Goal: Answer question/provide support: Share knowledge or assist other users

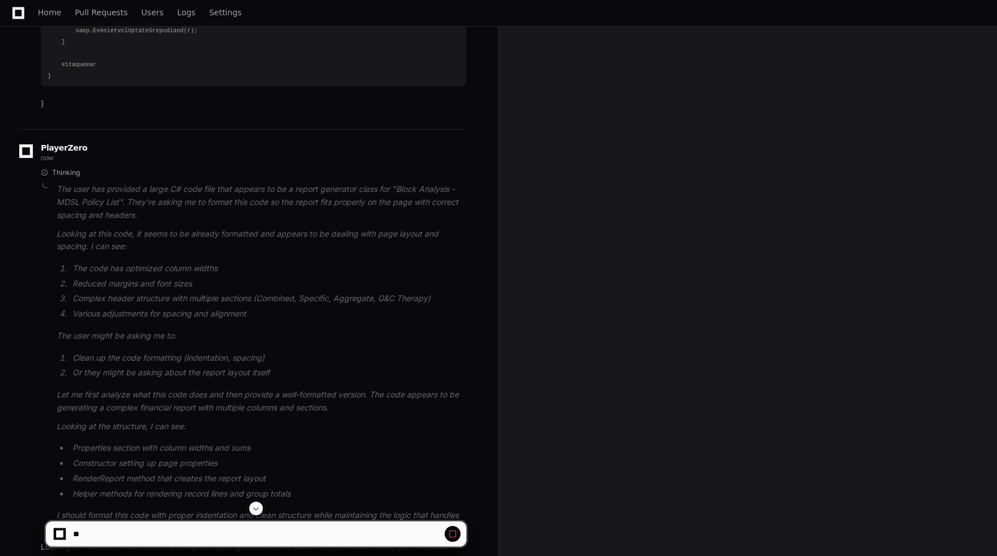
scroll to position [9513, 0]
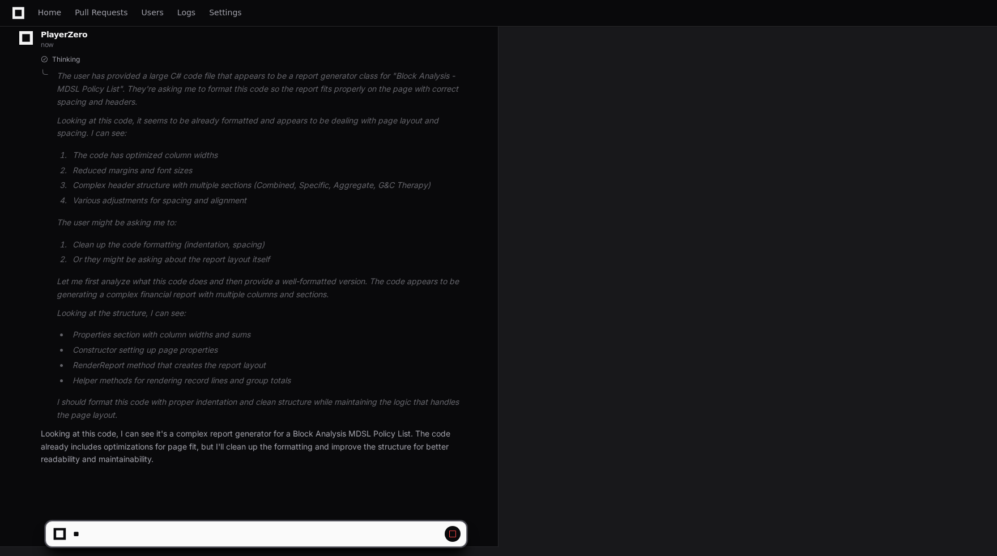
click at [454, 535] on span at bounding box center [452, 534] width 9 height 9
click at [453, 535] on span at bounding box center [452, 534] width 9 height 9
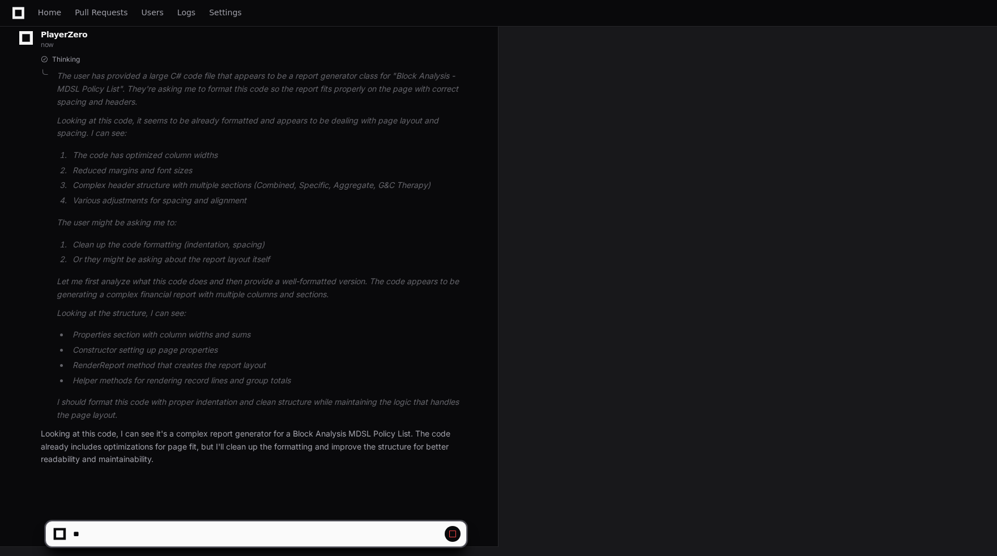
click at [453, 535] on span at bounding box center [452, 534] width 9 height 9
click at [452, 532] on span at bounding box center [452, 534] width 9 height 9
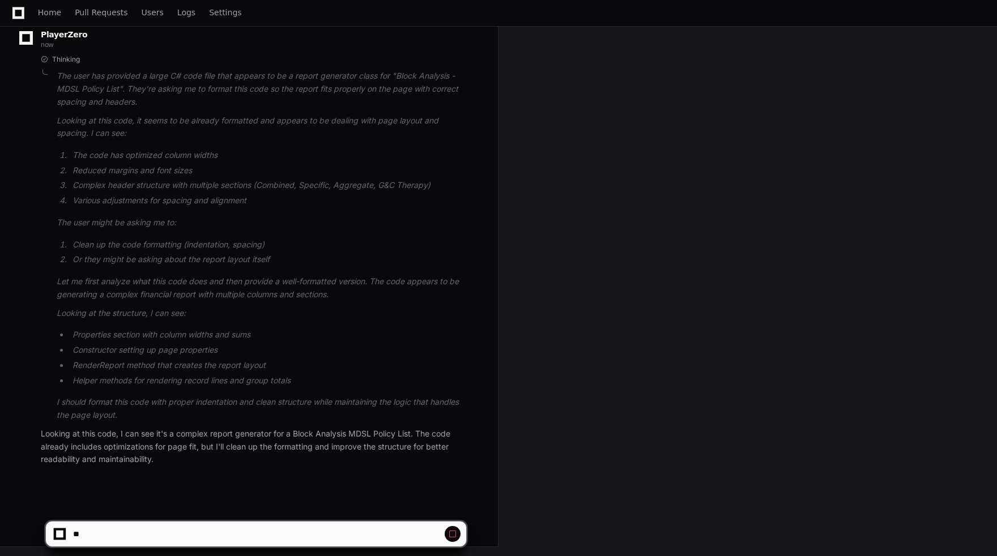
click at [452, 532] on span at bounding box center [452, 534] width 9 height 9
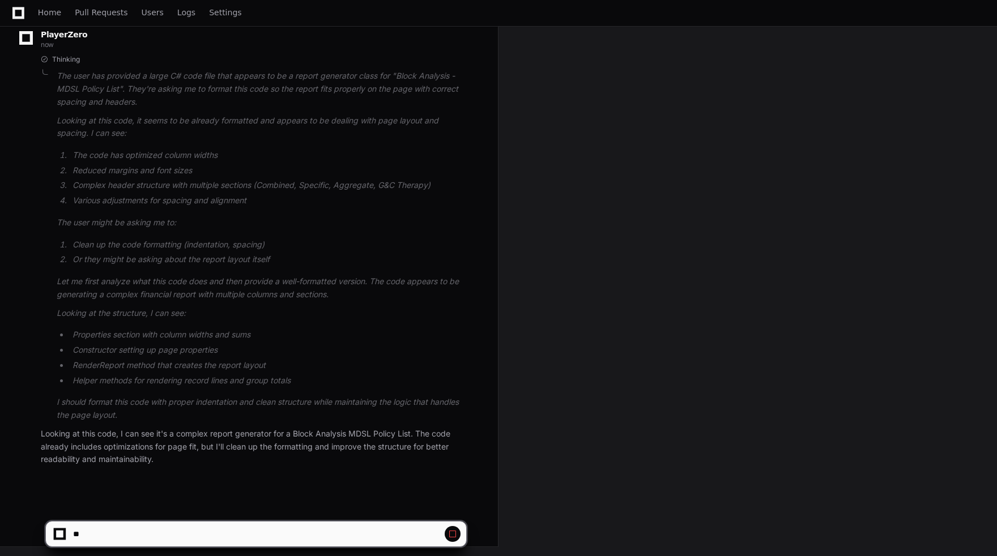
click at [452, 532] on span at bounding box center [452, 534] width 9 height 9
click at [450, 531] on span at bounding box center [452, 534] width 9 height 9
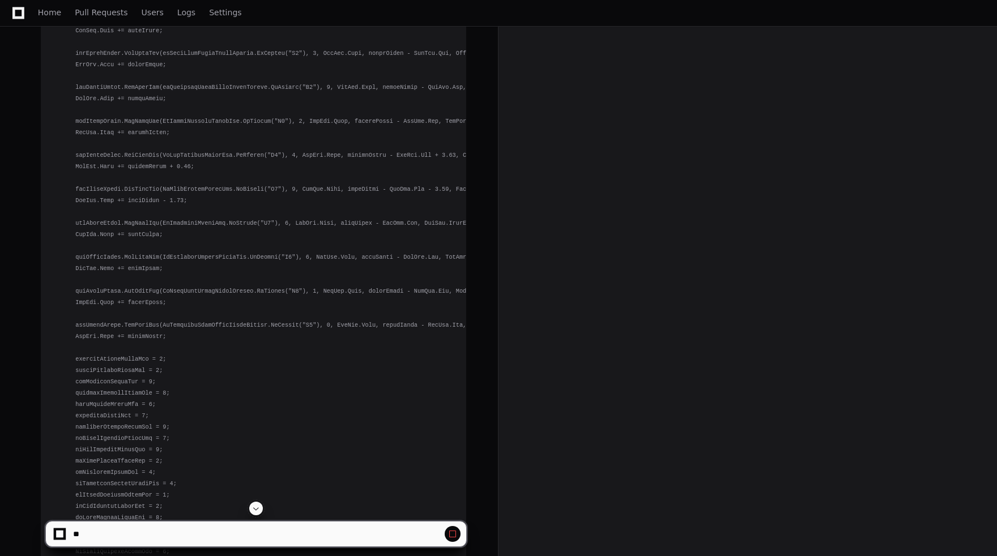
scroll to position [8549, 0]
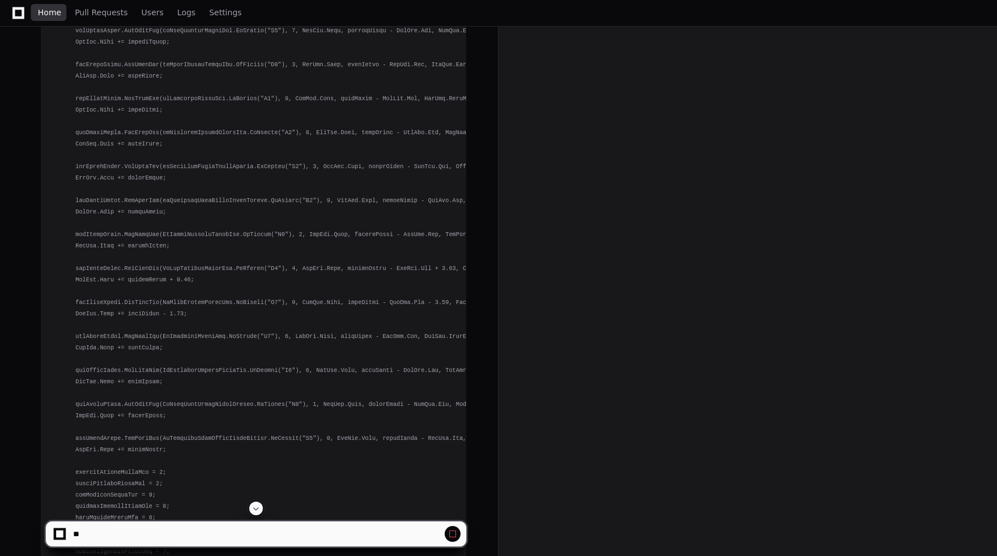
click at [53, 16] on span "Home" at bounding box center [49, 12] width 23 height 7
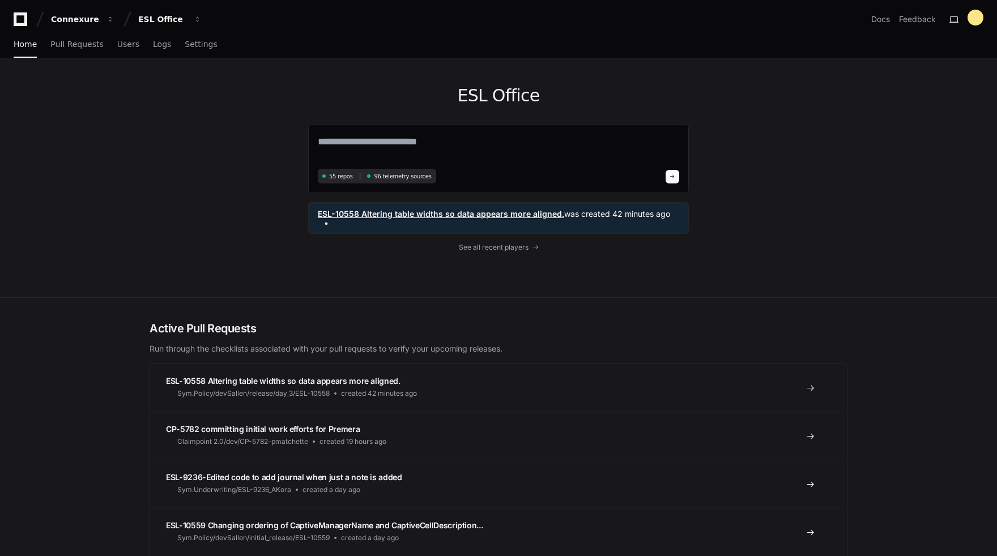
click at [588, 218] on span "was created 42 minutes ago" at bounding box center [617, 214] width 106 height 11
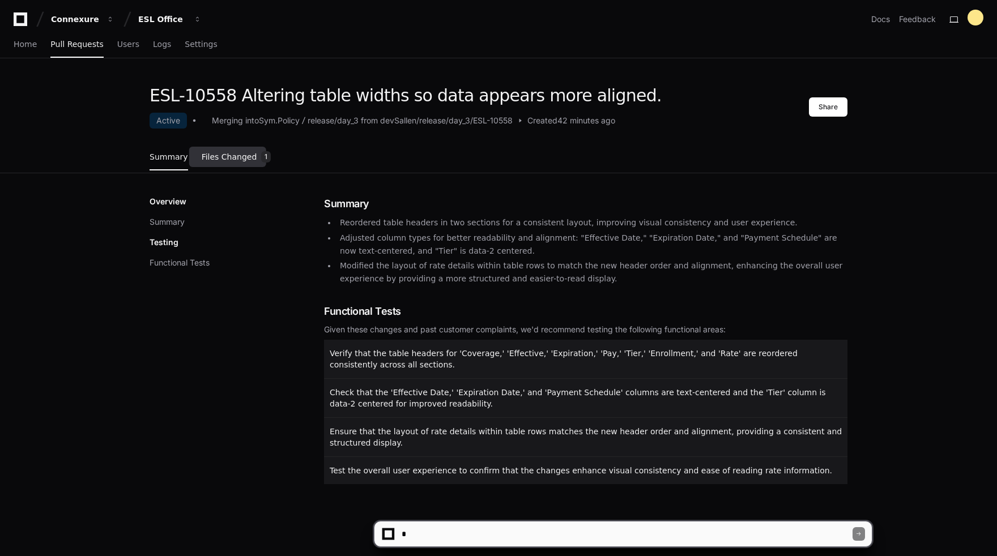
click at [241, 160] on span "Files Changed" at bounding box center [230, 157] width 56 height 7
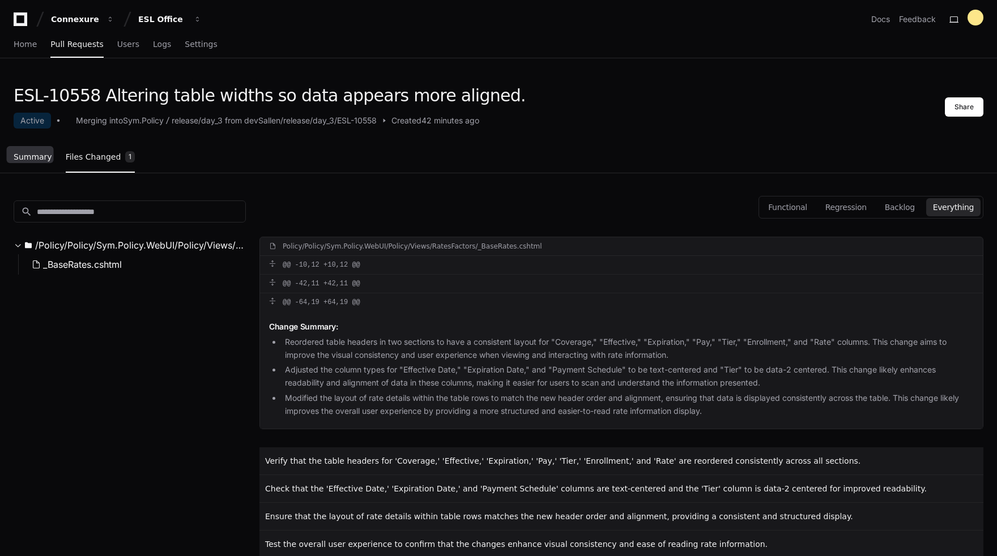
click at [43, 160] on span "Summary" at bounding box center [33, 157] width 39 height 7
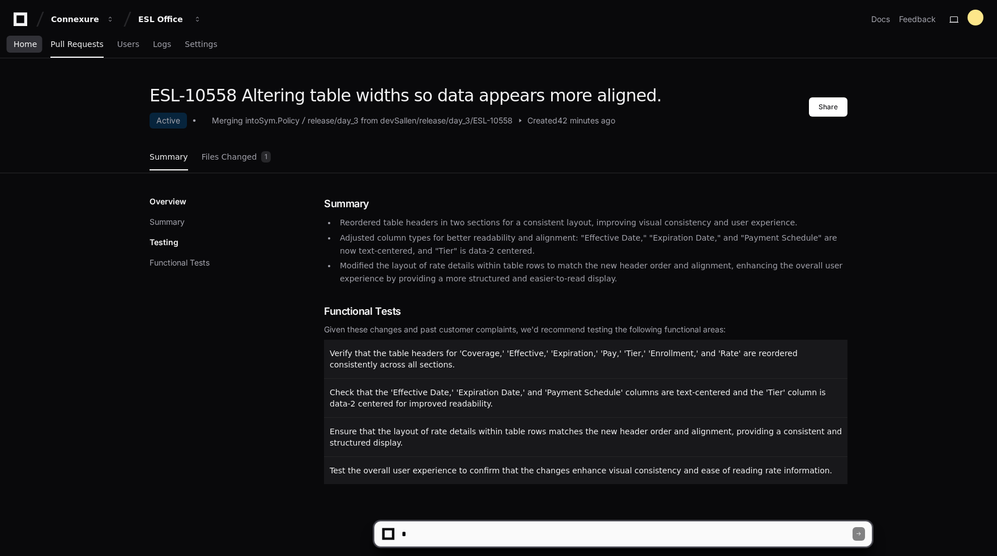
click at [35, 48] on span "Home" at bounding box center [25, 44] width 23 height 7
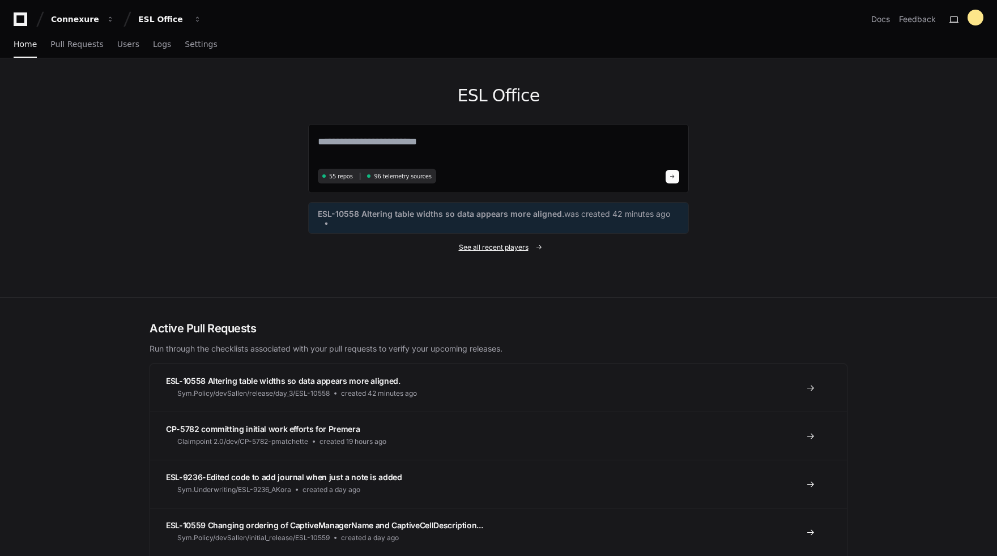
click at [480, 252] on span "See all recent players" at bounding box center [494, 247] width 70 height 9
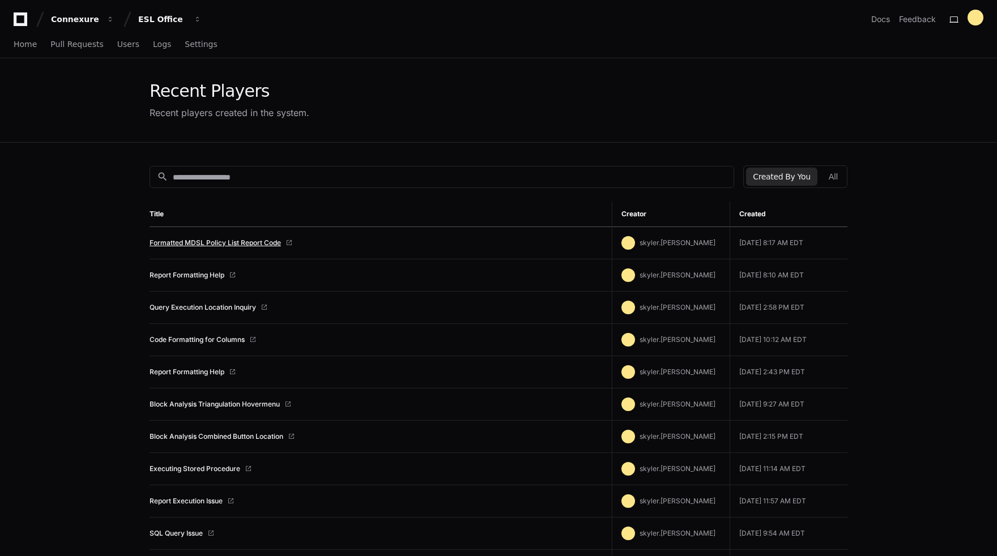
click at [265, 241] on link "Formatted MDSL Policy List Report Code" at bounding box center [215, 243] width 131 height 9
click at [29, 44] on span "Home" at bounding box center [25, 44] width 23 height 7
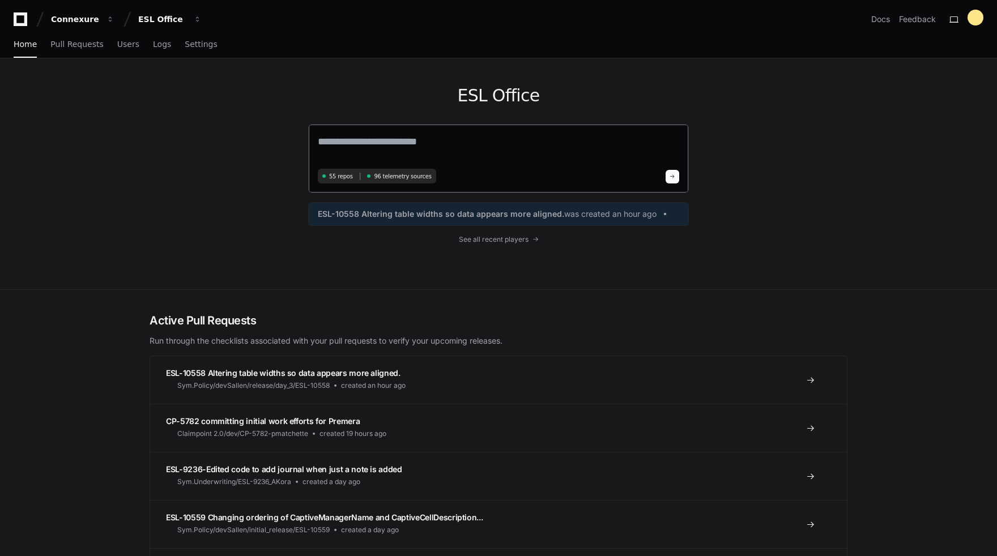
click at [385, 151] on textarea at bounding box center [499, 150] width 362 height 32
type textarea "*"
click at [520, 145] on textarea "**********" at bounding box center [499, 149] width 362 height 30
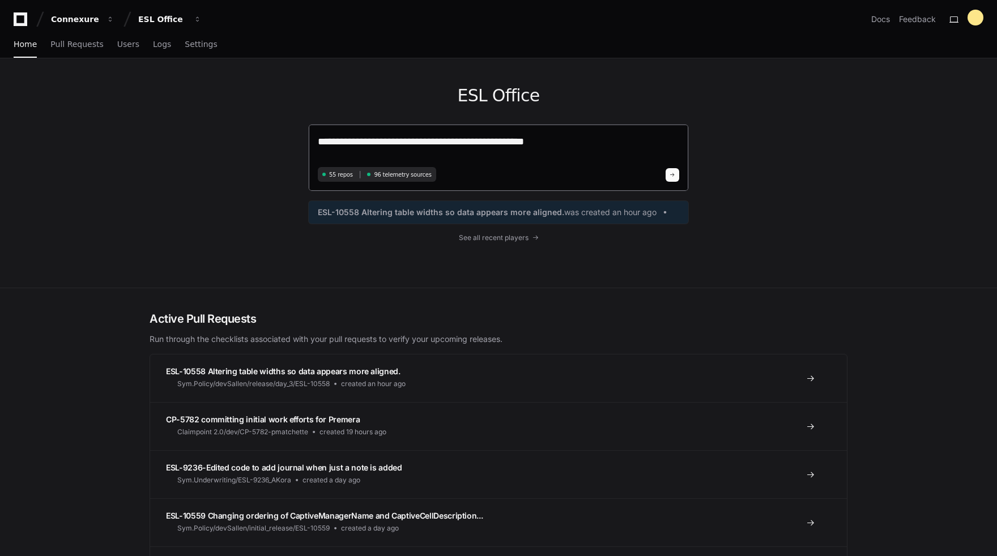
paste textarea "**********"
type textarea "**********"
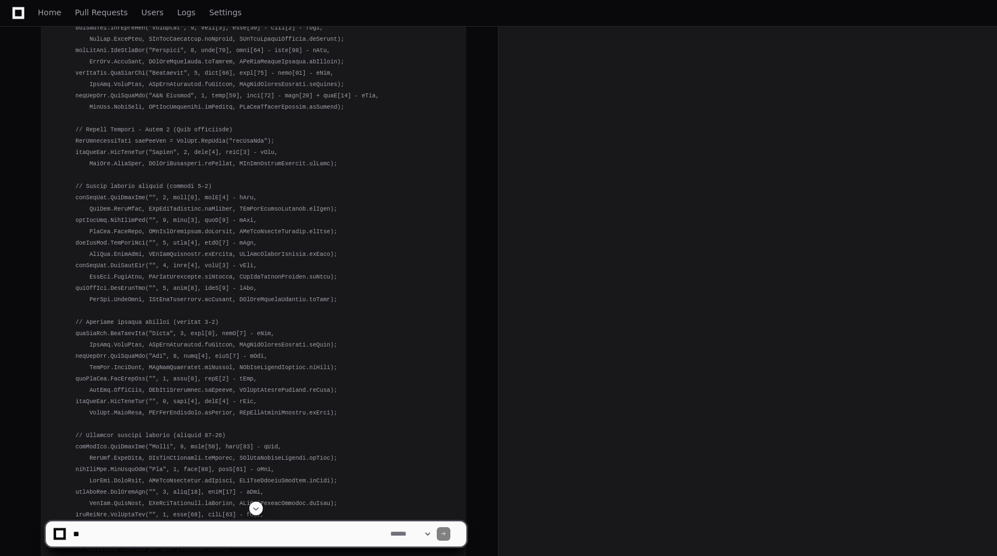
click at [254, 512] on span at bounding box center [256, 508] width 9 height 9
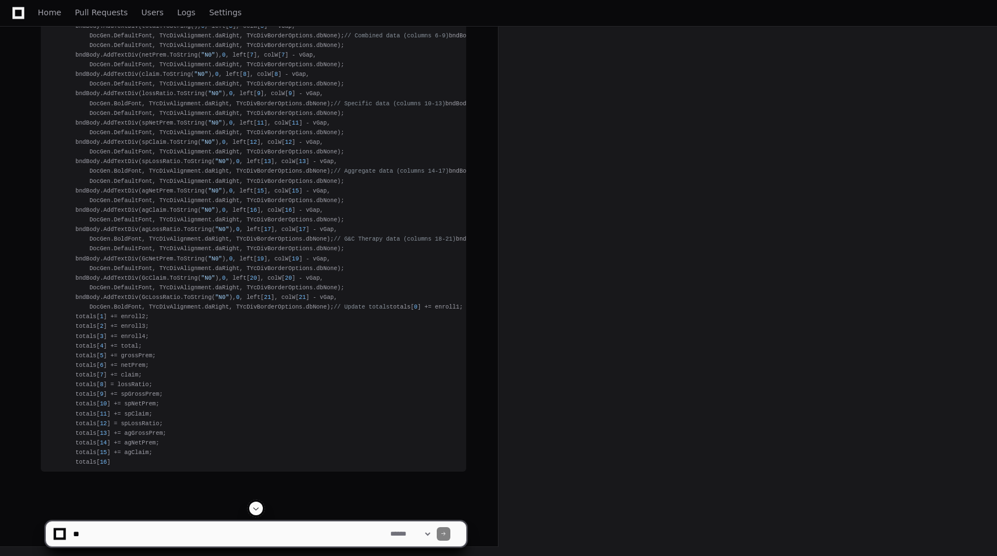
scroll to position [5172, 0]
click at [256, 506] on span at bounding box center [256, 508] width 9 height 9
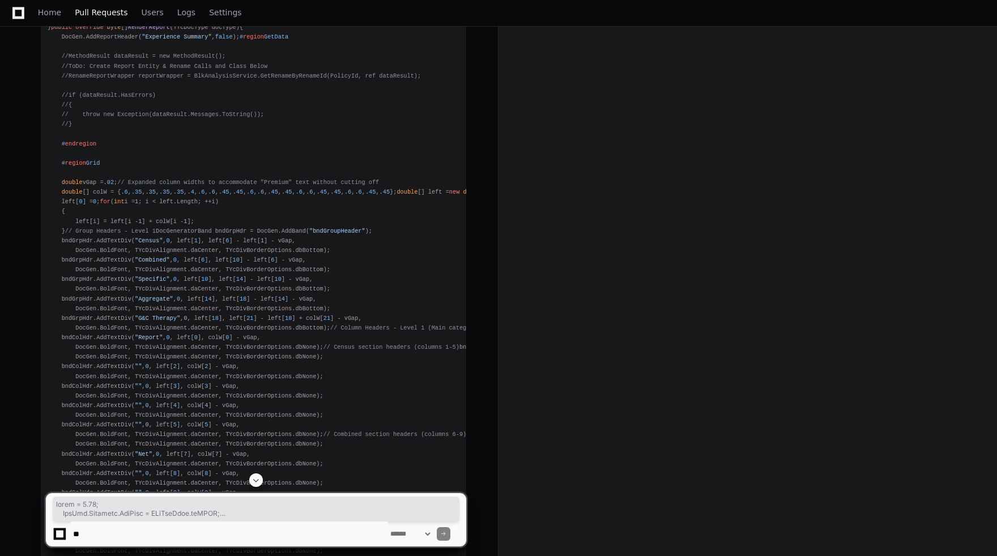
scroll to position [3441, 0]
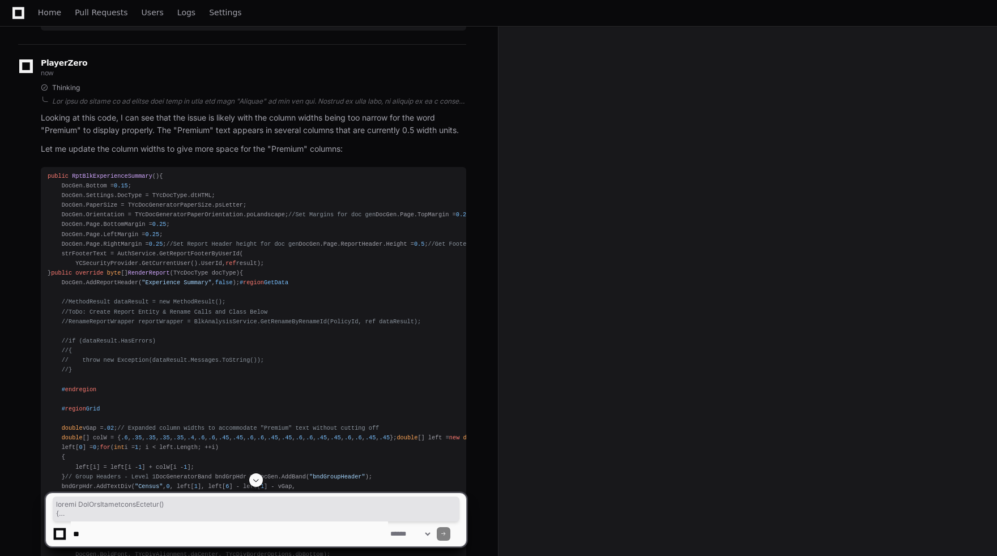
drag, startPoint x: 52, startPoint y: 457, endPoint x: 40, endPoint y: 196, distance: 261.5
copy div "public RptBlkExperienceSummary () { DocGen.Bottom = 0.15 ; DocGen.Settings.DocT…"
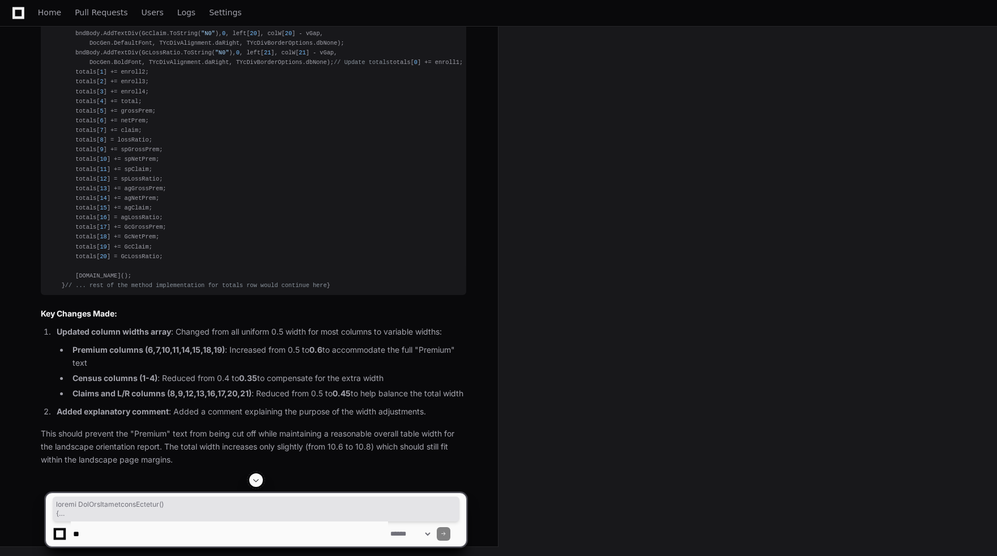
scroll to position [6205, 0]
click at [141, 530] on textarea at bounding box center [229, 534] width 317 height 25
click at [194, 533] on textarea at bounding box center [229, 534] width 317 height 25
type textarea "**********"
click at [459, 526] on div "**********" at bounding box center [256, 534] width 407 height 25
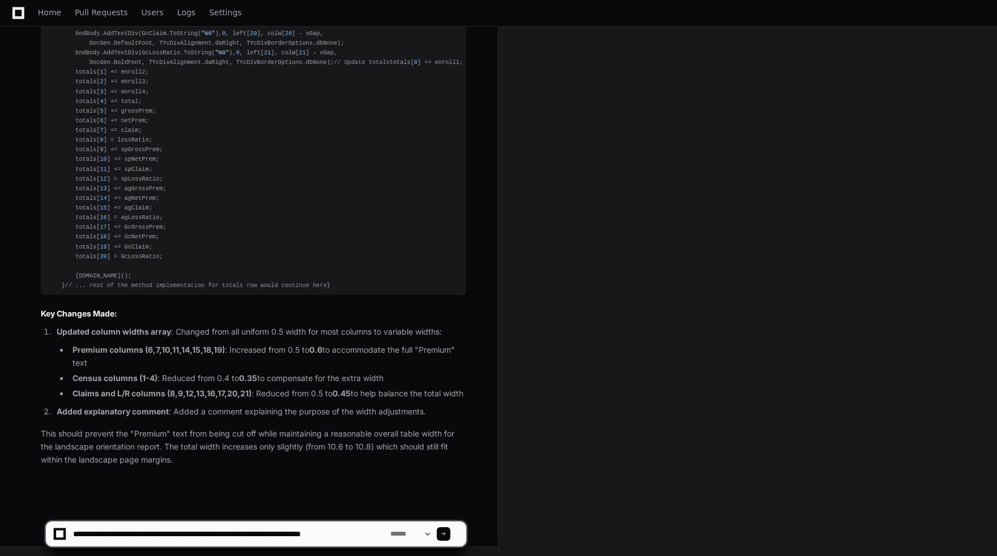
click at [451, 529] on div at bounding box center [444, 535] width 14 height 14
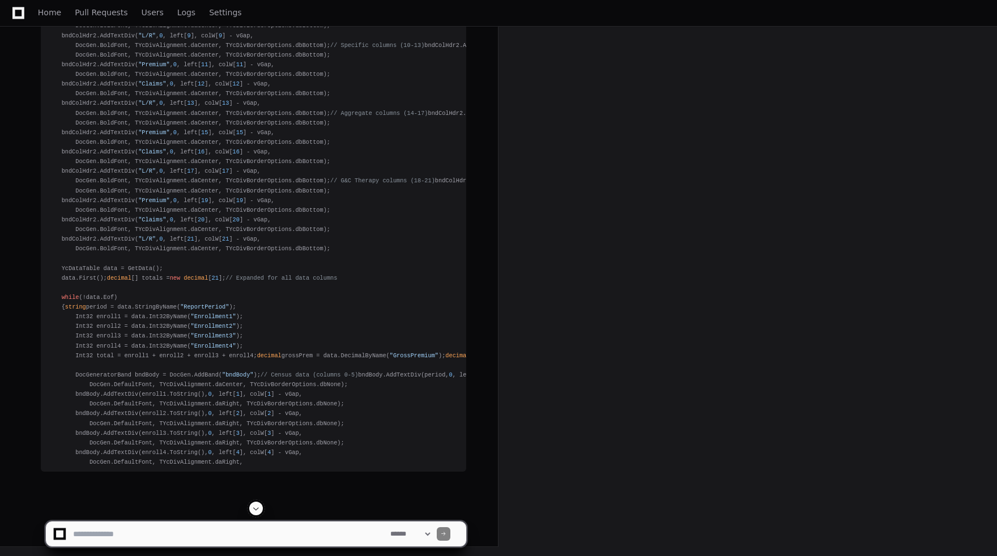
scroll to position [8601, 0]
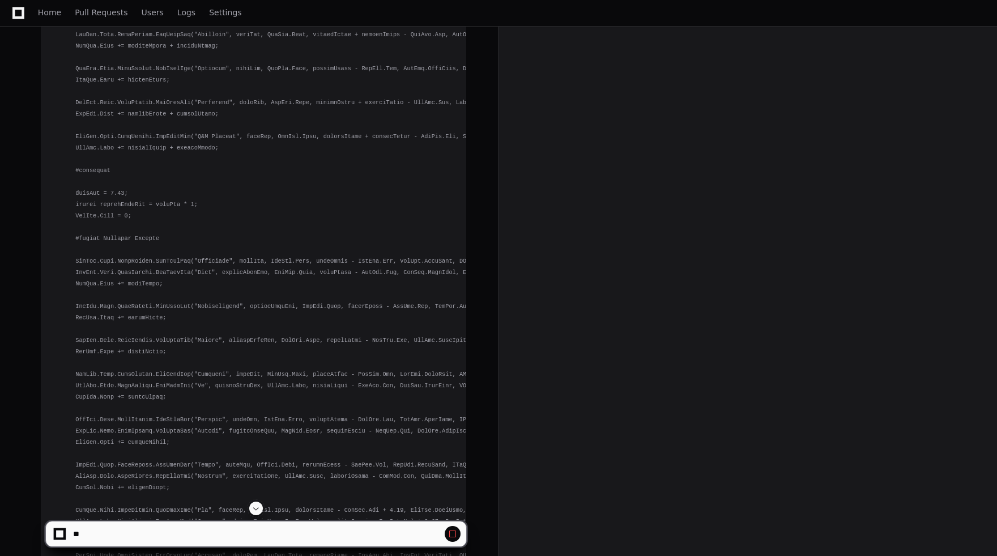
scroll to position [2323, 0]
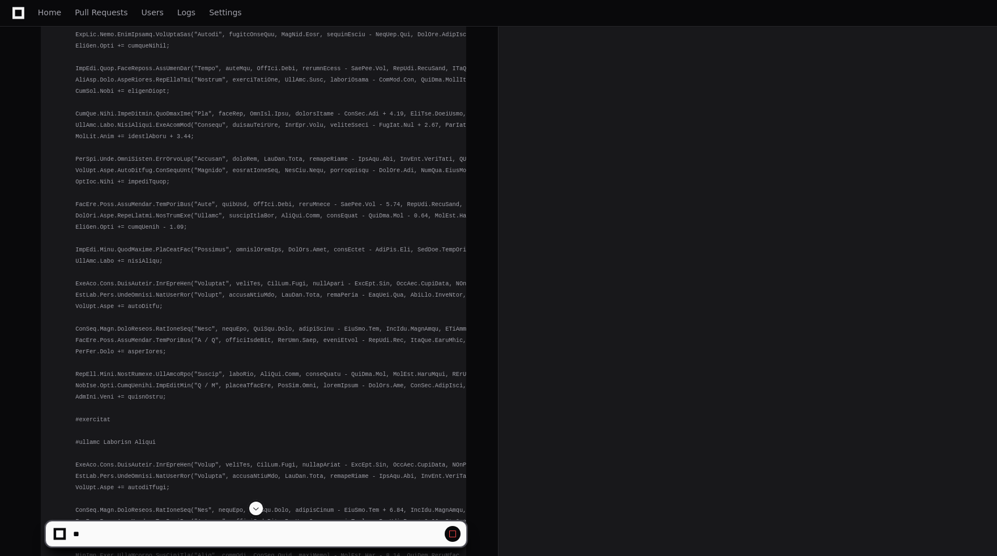
click at [257, 503] on button at bounding box center [256, 509] width 14 height 14
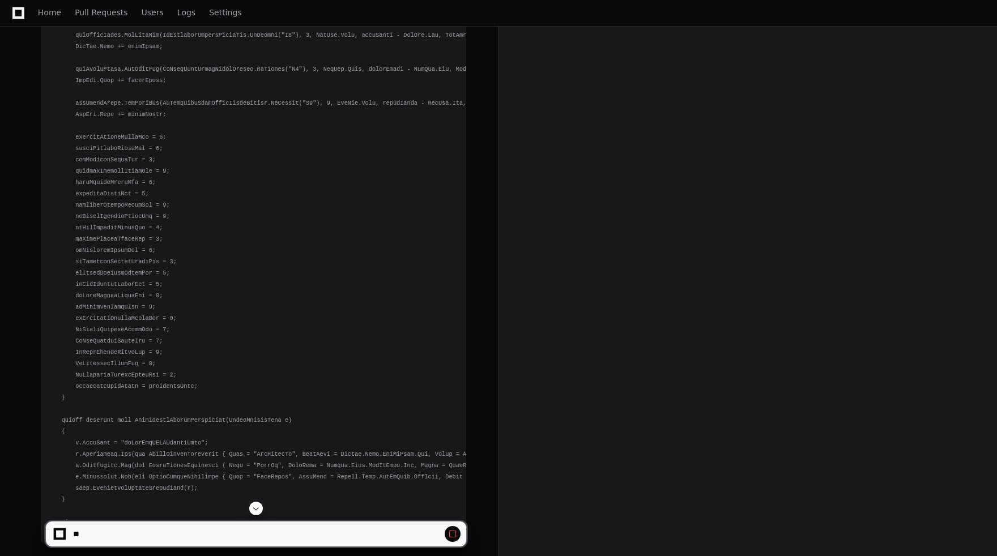
scroll to position [8602, 0]
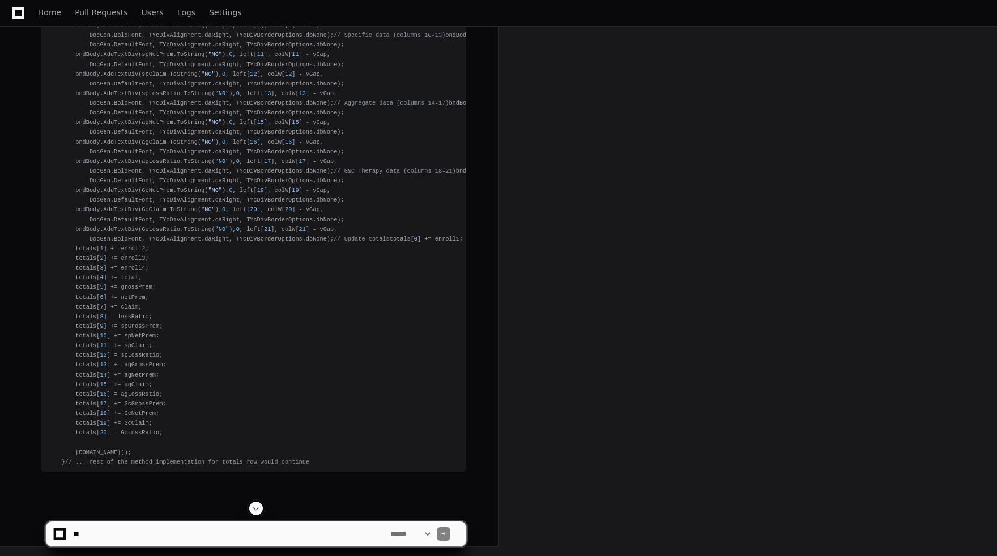
scroll to position [9271, 0]
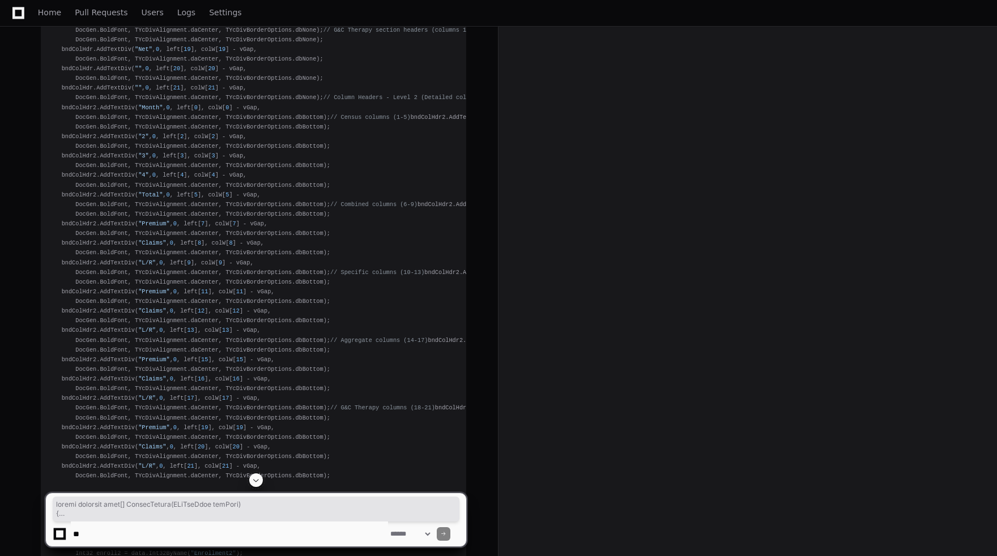
scroll to position [6579, 0]
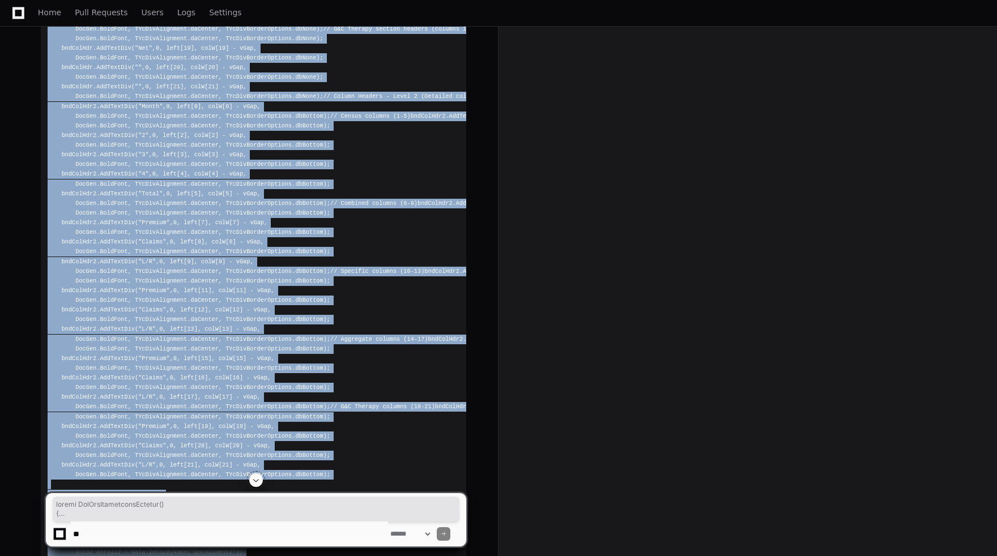
drag, startPoint x: 64, startPoint y: 452, endPoint x: 33, endPoint y: 305, distance: 150.5
click at [33, 305] on div "Thinking You're right! The total width is exceeding the available page width, c…" at bounding box center [242, 332] width 448 height 2199
copy div "public RptBlkExperienceSummary () { DocGen.Bottom = 0.15 ; DocGen.Settings.DocT…"
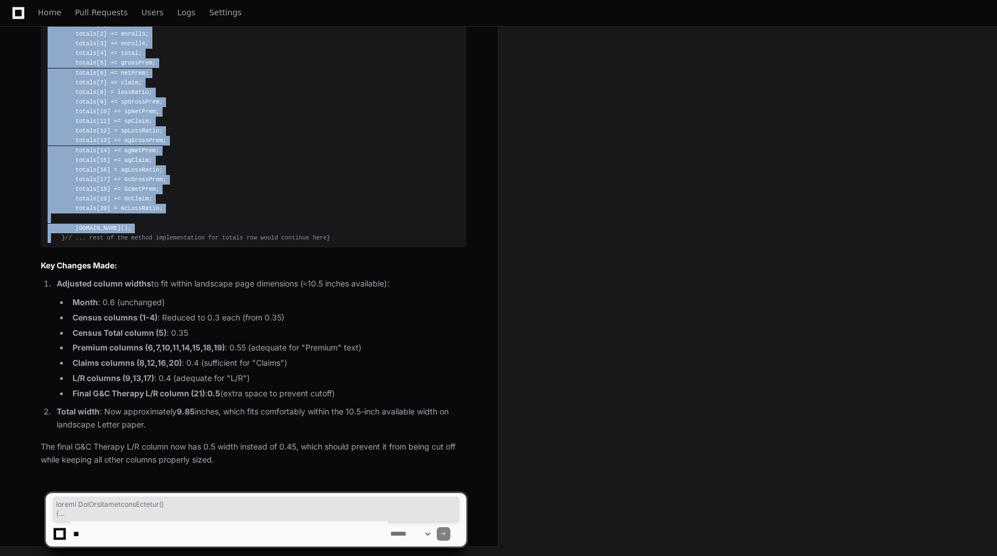
scroll to position [9505, 0]
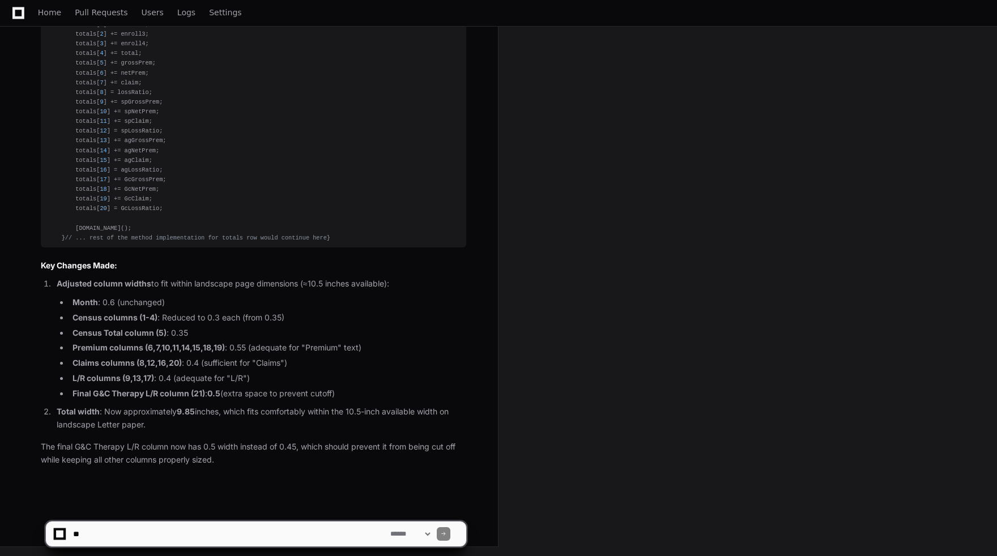
click at [164, 518] on app-app-chat-input "**********" at bounding box center [256, 524] width 422 height 45
click at [159, 525] on textarea at bounding box center [229, 534] width 317 height 25
click at [148, 530] on textarea at bounding box center [229, 534] width 317 height 25
type textarea "**********"
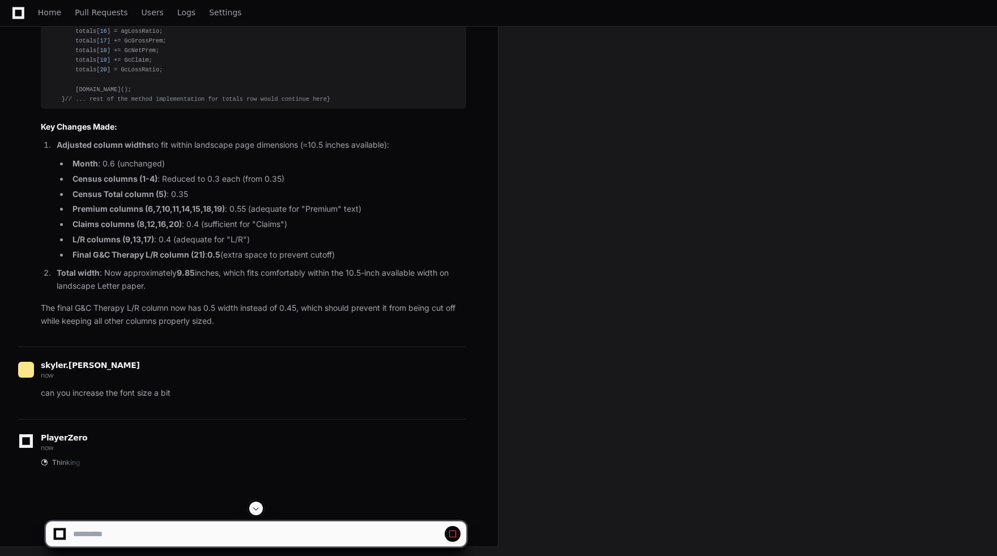
scroll to position [9644, 0]
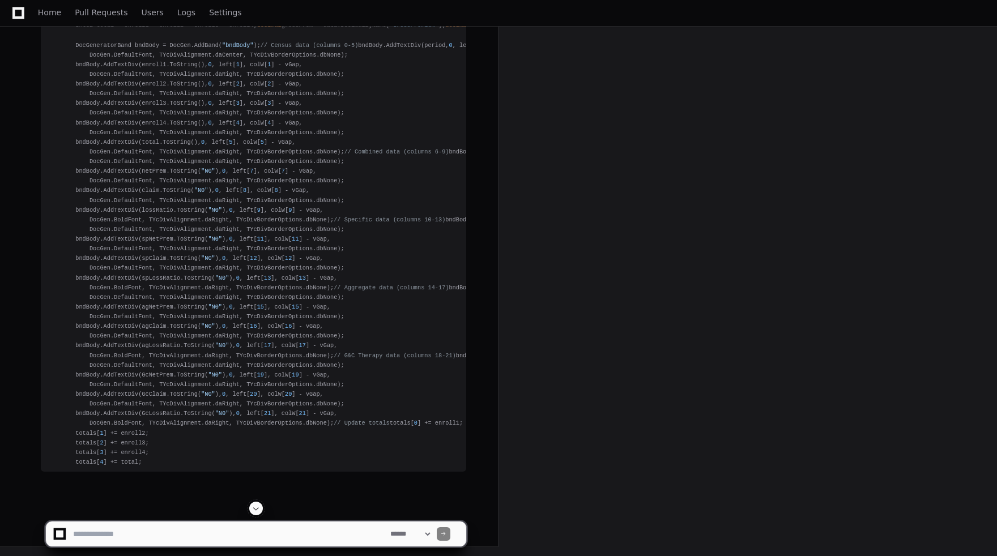
click at [251, 503] on div at bounding box center [256, 509] width 422 height 14
click at [250, 504] on div at bounding box center [256, 509] width 422 height 14
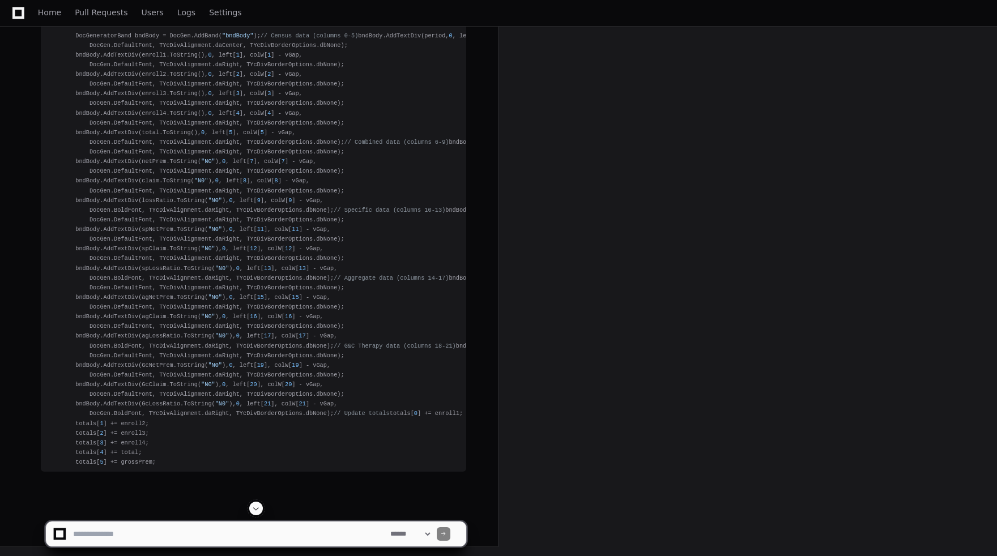
click at [257, 509] on span at bounding box center [256, 508] width 9 height 9
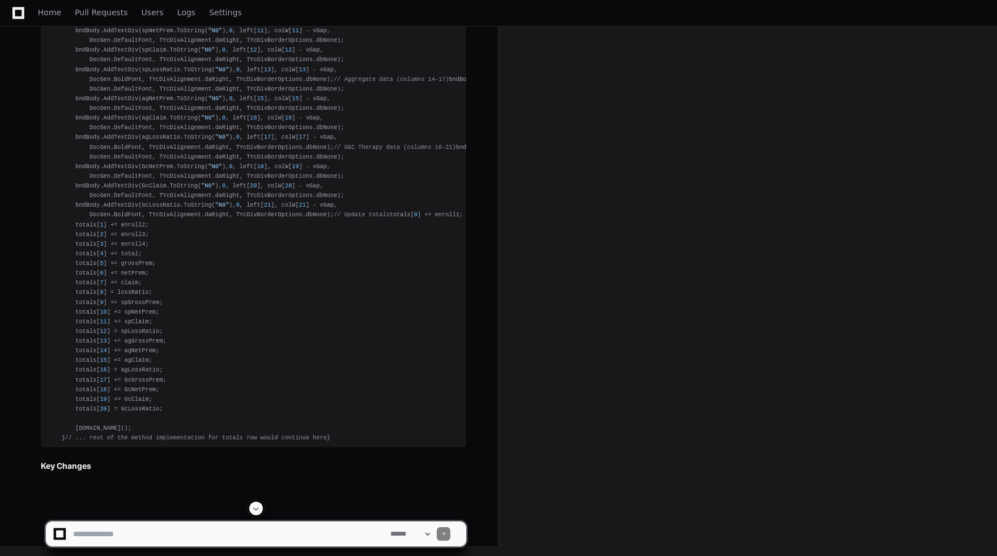
scroll to position [12584, 0]
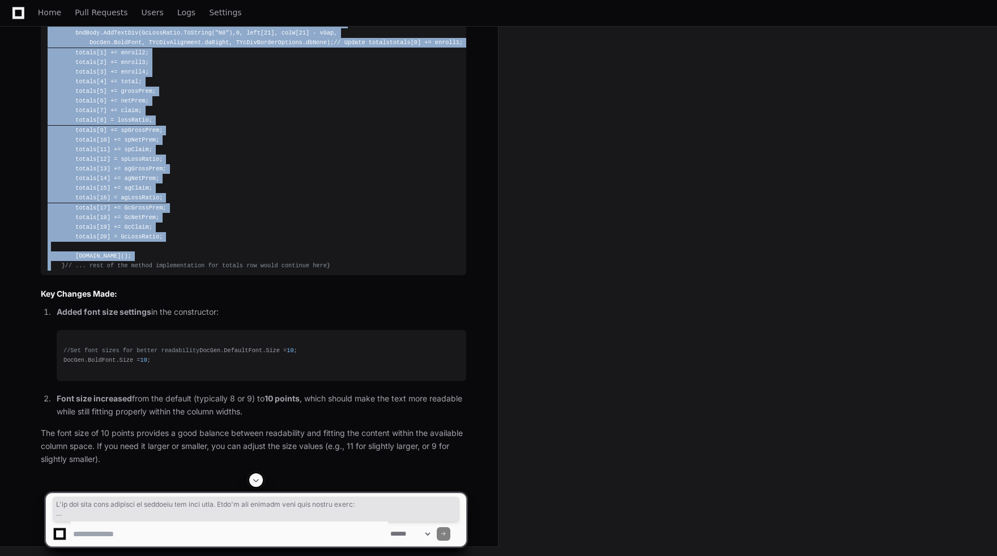
drag, startPoint x: 62, startPoint y: 455, endPoint x: 29, endPoint y: 179, distance: 277.9
copy div "public RptBlkExperienceSummary () { DocGen.Bottom = 0.15 ; DocGen.Settings.DocT…"
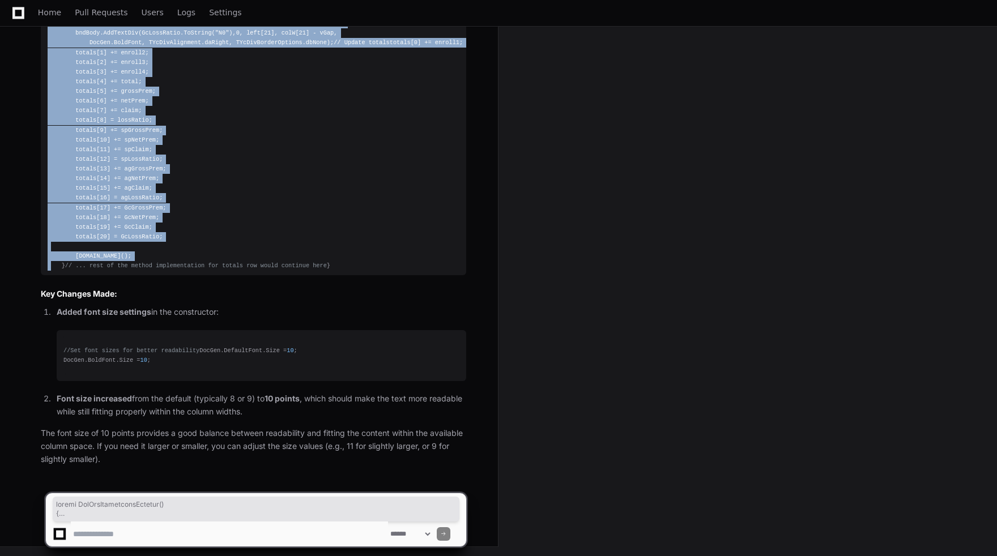
scroll to position [12800, 0]
